Goal: Information Seeking & Learning: Learn about a topic

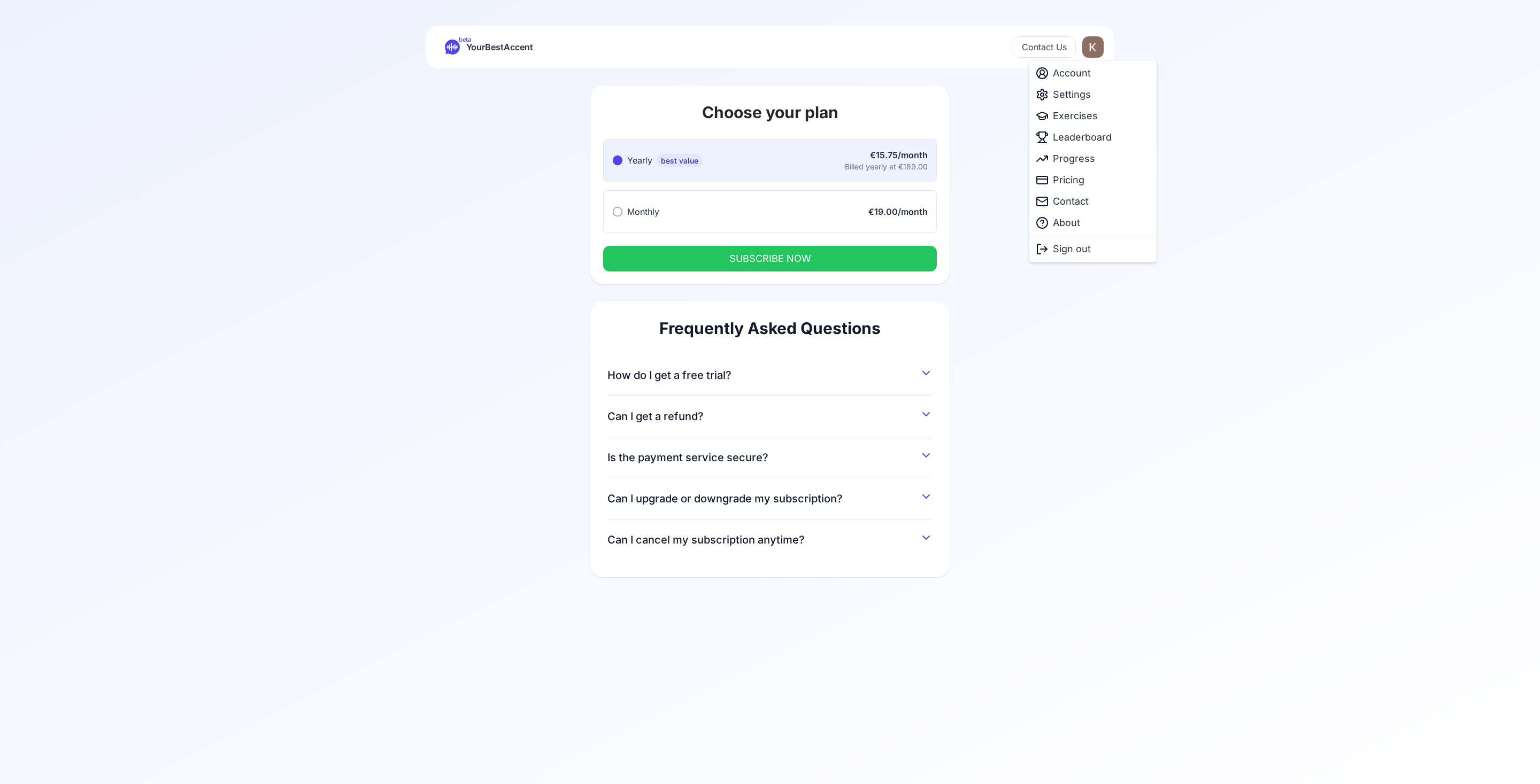
click at [1094, 46] on html "beta YourBestAccent Contact Us Choose your plan Yearly best value Yearly best v…" at bounding box center [770, 392] width 1540 height 784
click at [811, 368] on button "How do I get a free trial?" at bounding box center [770, 373] width 325 height 20
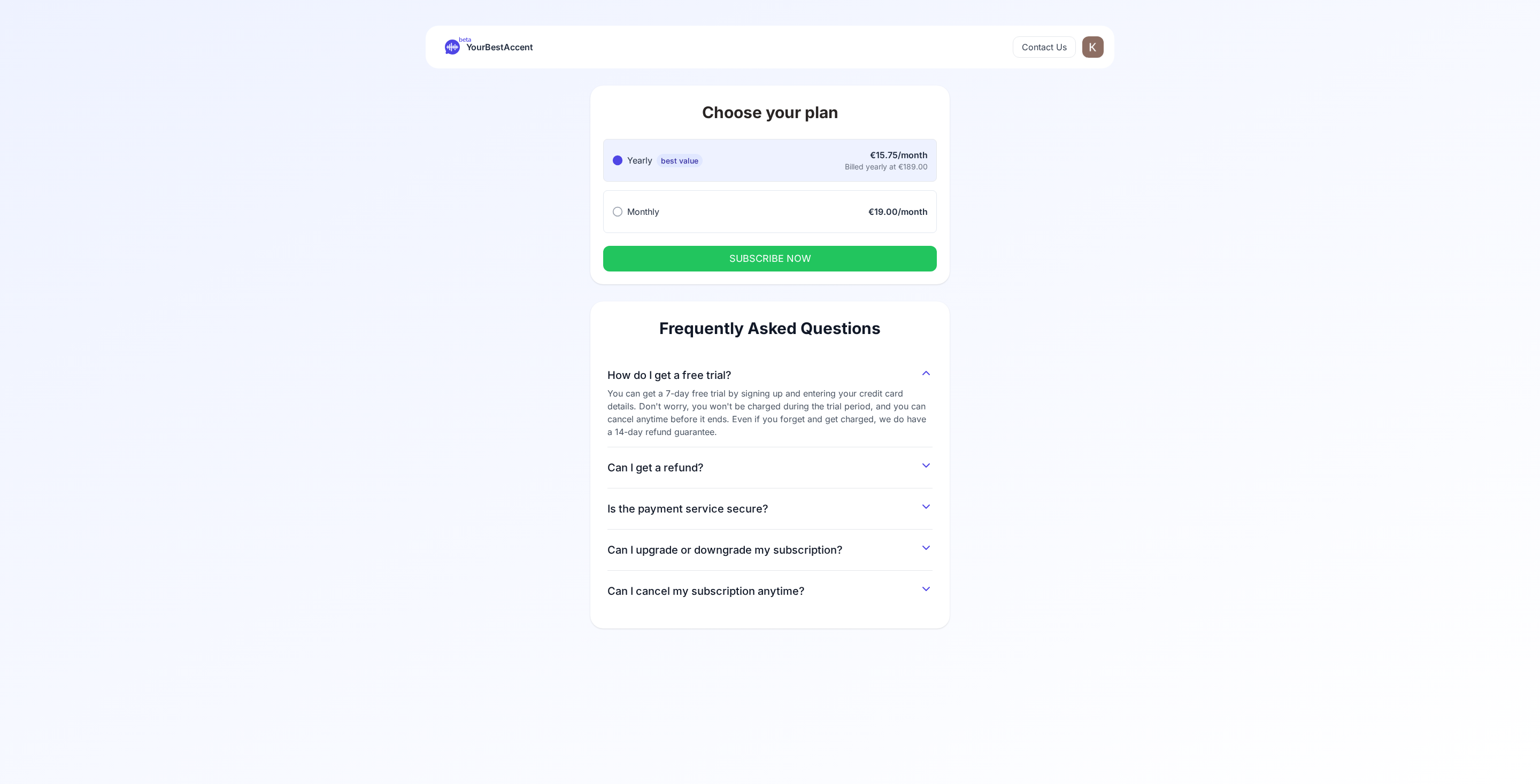
click at [918, 552] on button "Can I upgrade or downgrade my subscription?" at bounding box center [770, 548] width 325 height 20
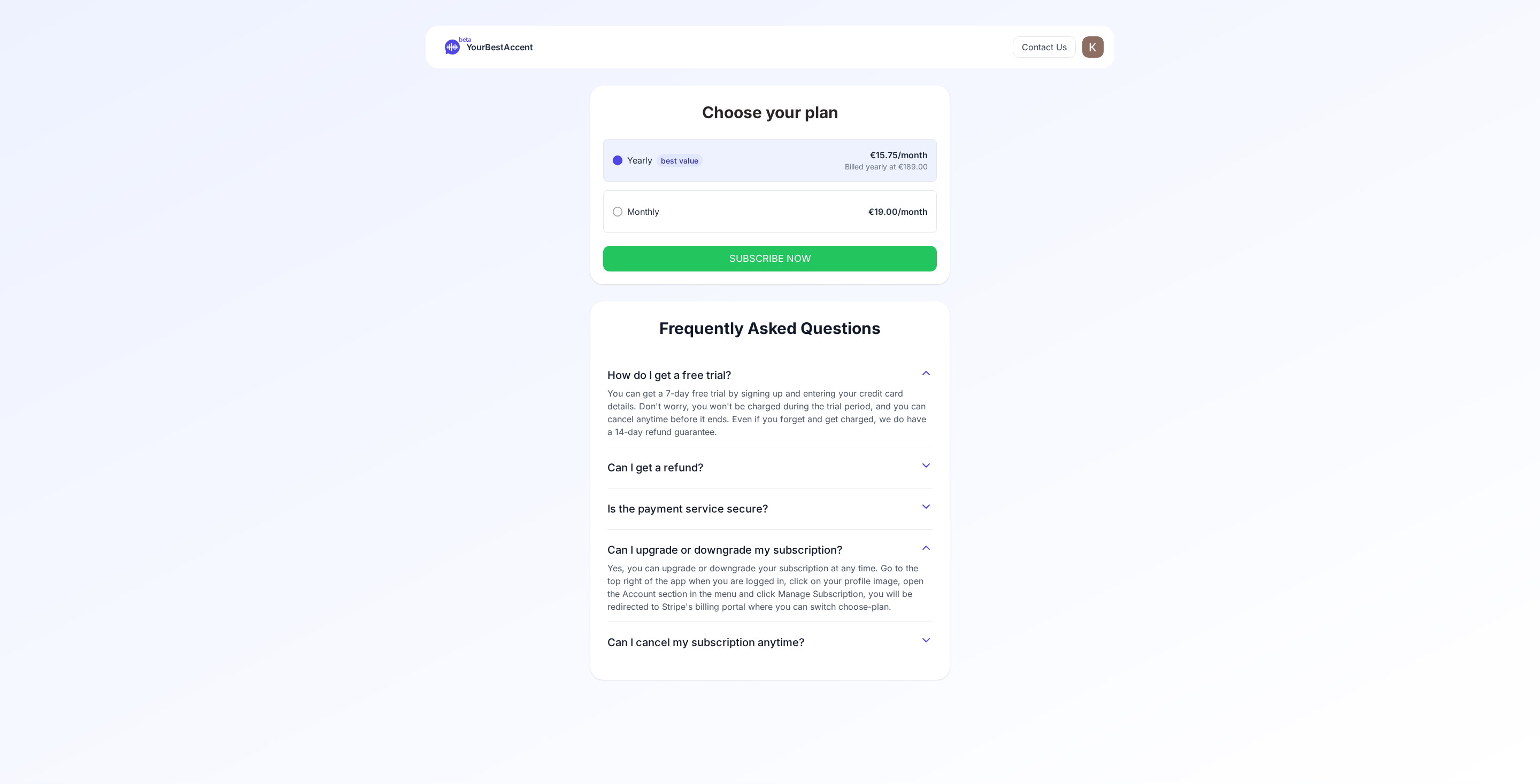
click at [918, 552] on button "Can I upgrade or downgrade my subscription?" at bounding box center [770, 548] width 325 height 20
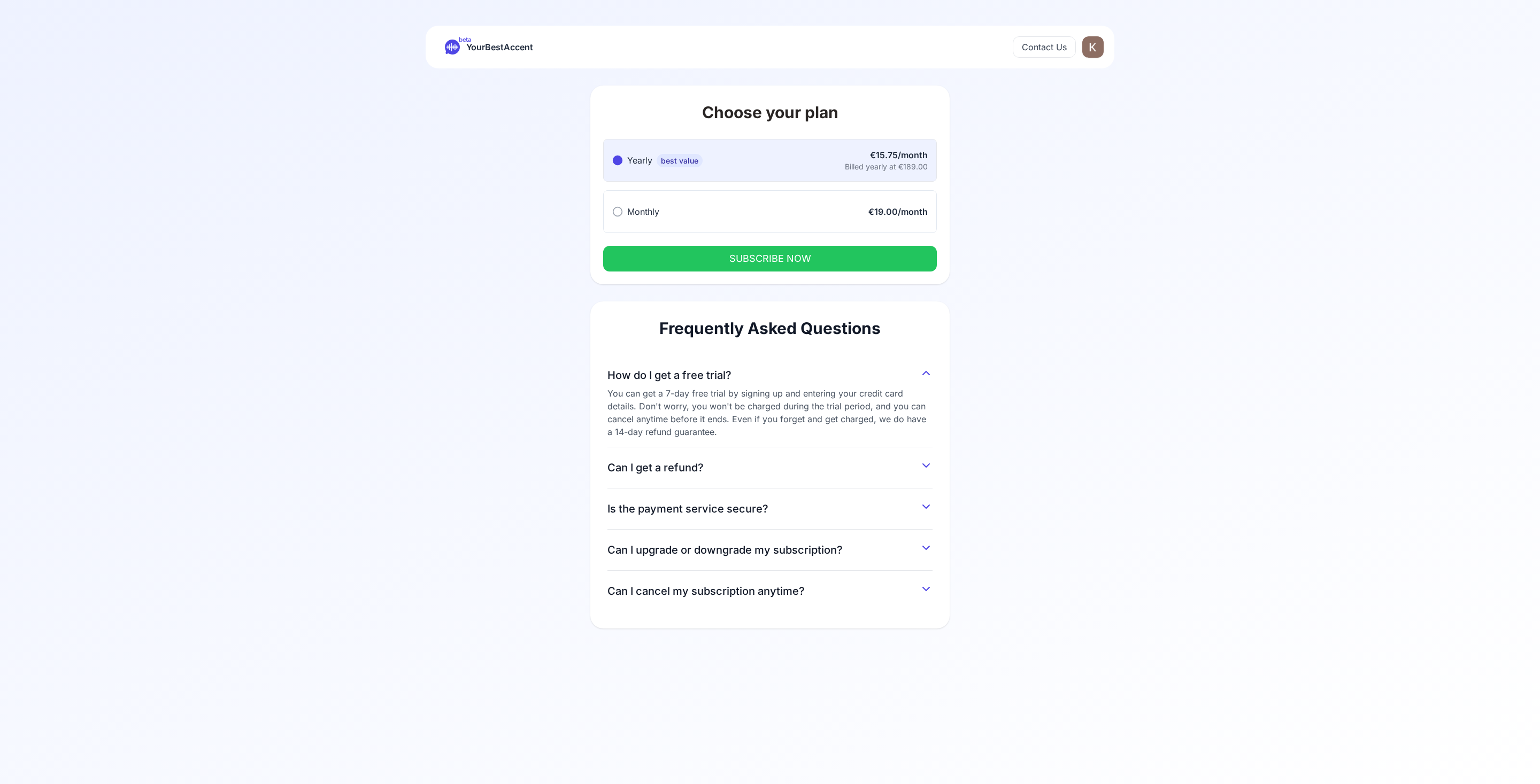
click at [730, 215] on button "Monthly Monthly €19.00/month" at bounding box center [770, 212] width 334 height 43
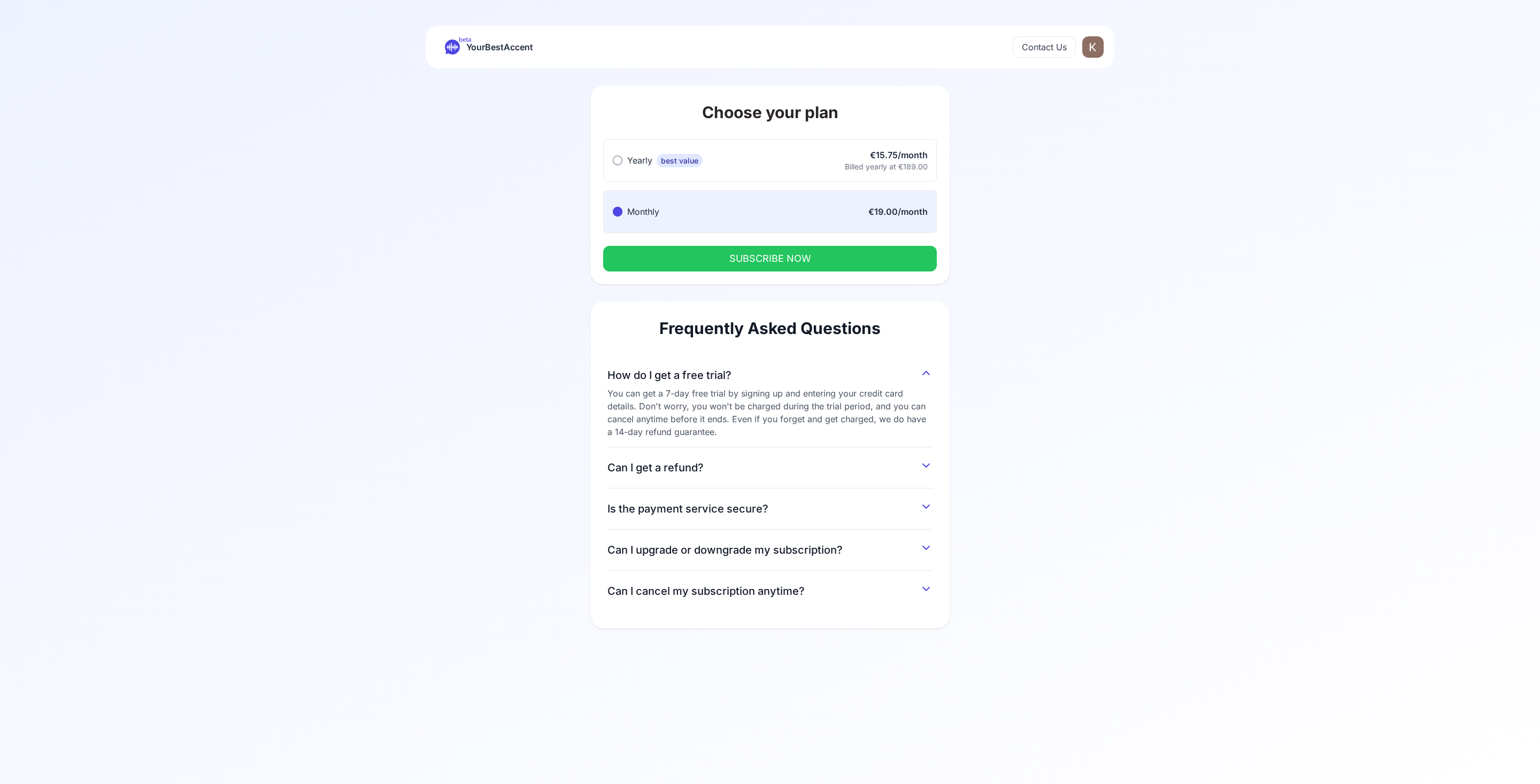
click at [497, 49] on span "YourBestAccent" at bounding box center [500, 47] width 67 height 15
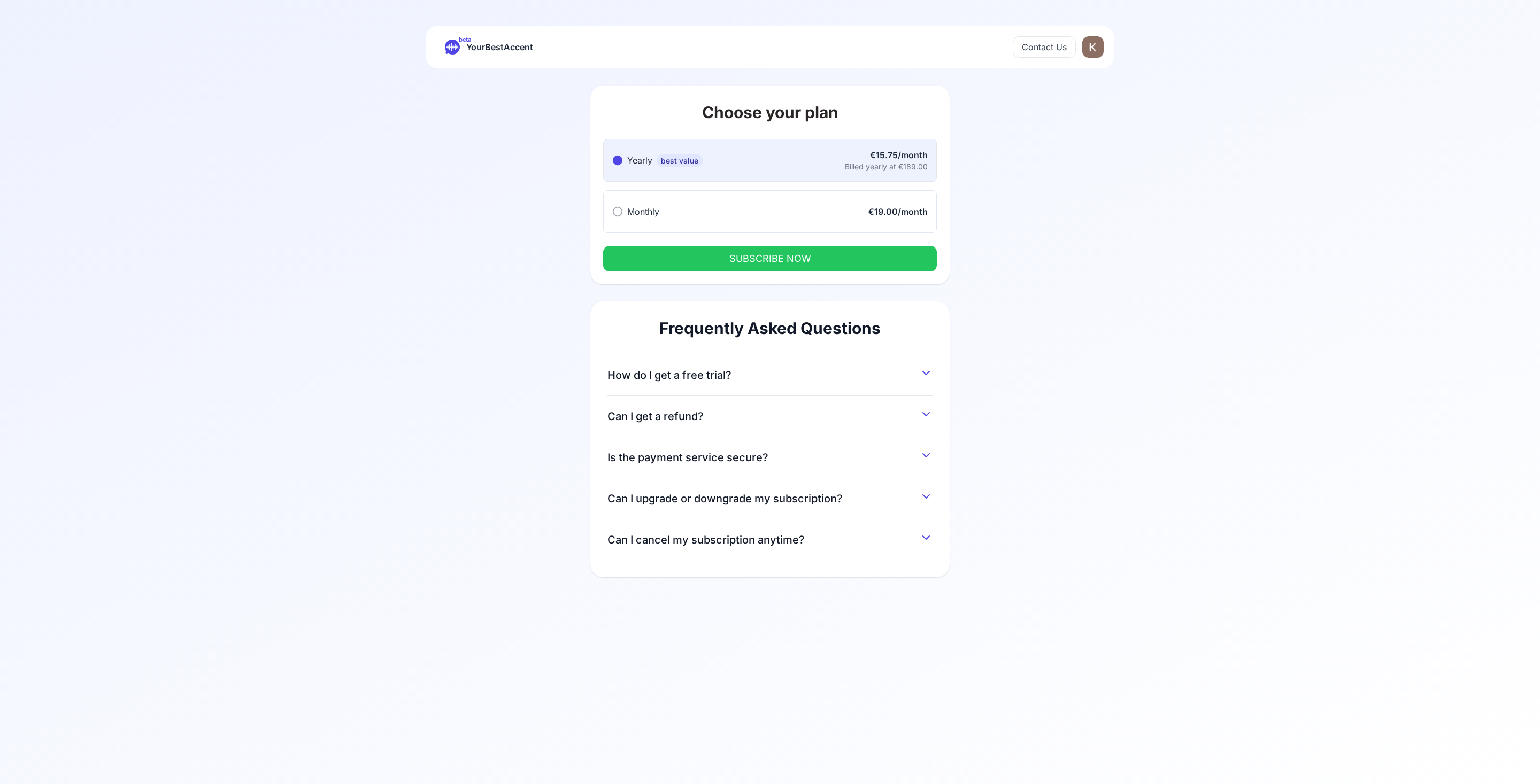
click at [497, 49] on span "YourBestAccent" at bounding box center [500, 47] width 67 height 15
click at [476, 32] on div "beta YourBestAccent Contact Us" at bounding box center [770, 47] width 689 height 43
